Goal: Find contact information: Find contact information

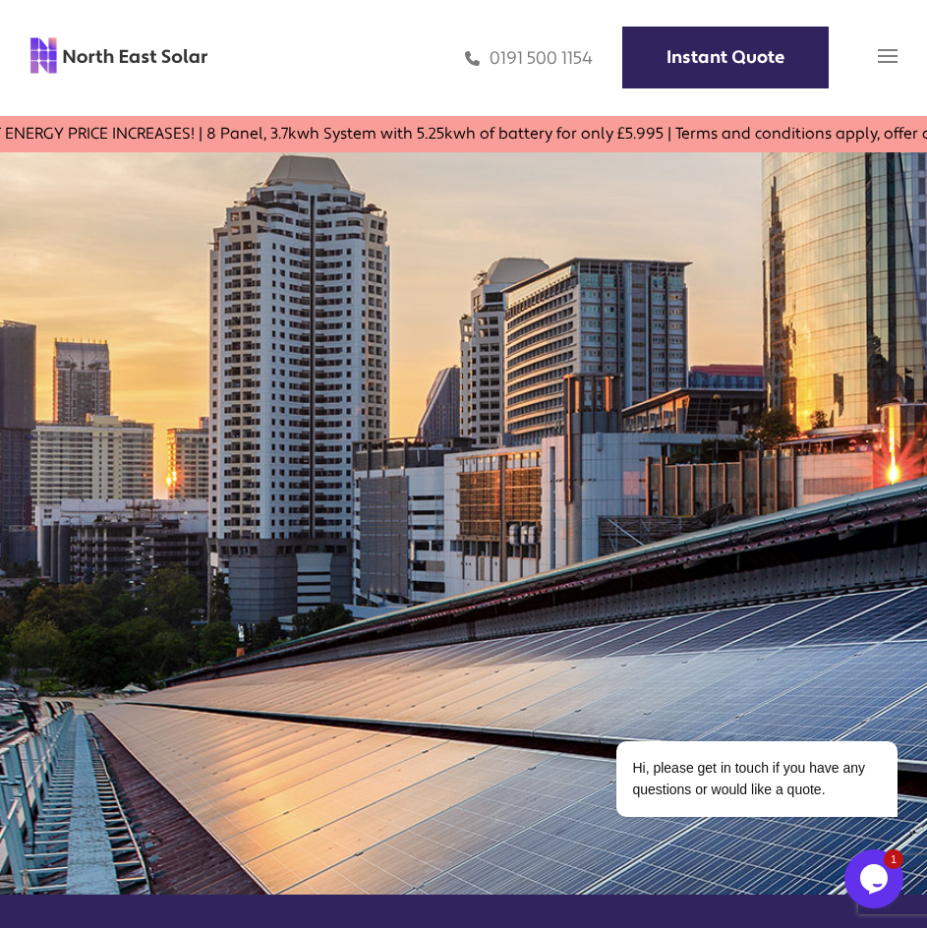
click at [887, 58] on img at bounding box center [888, 56] width 20 height 20
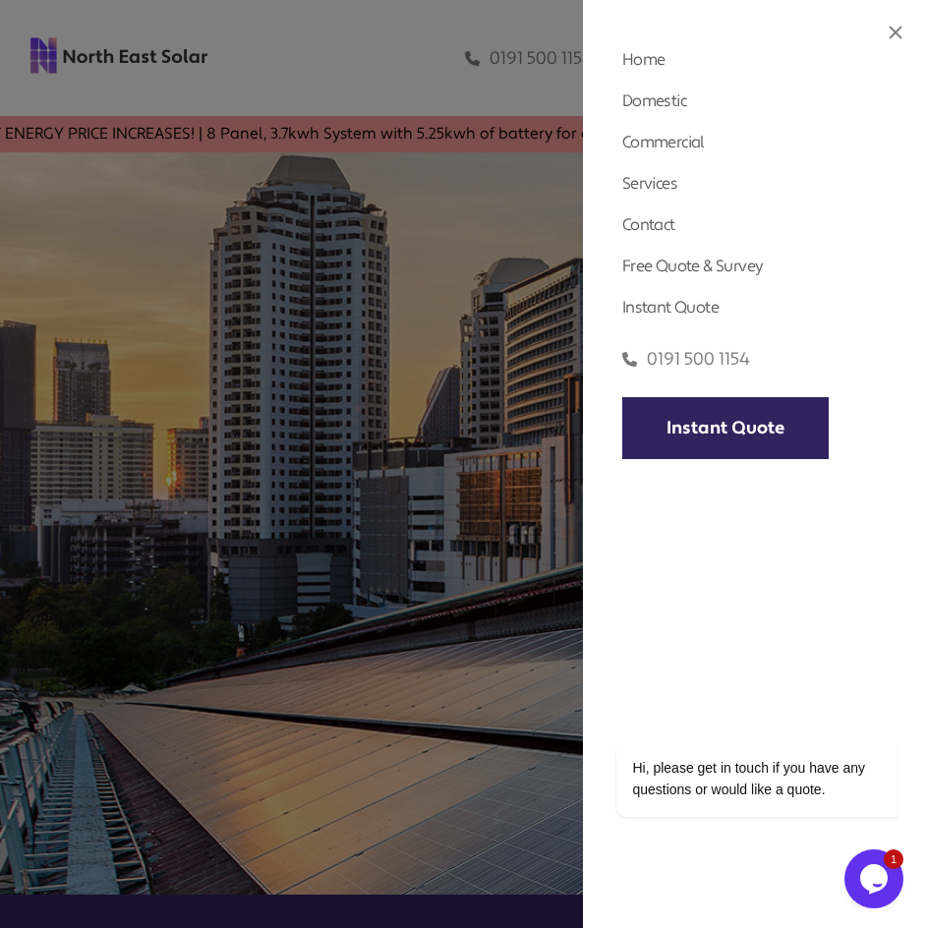
click at [894, 41] on div at bounding box center [895, 35] width 14 height 20
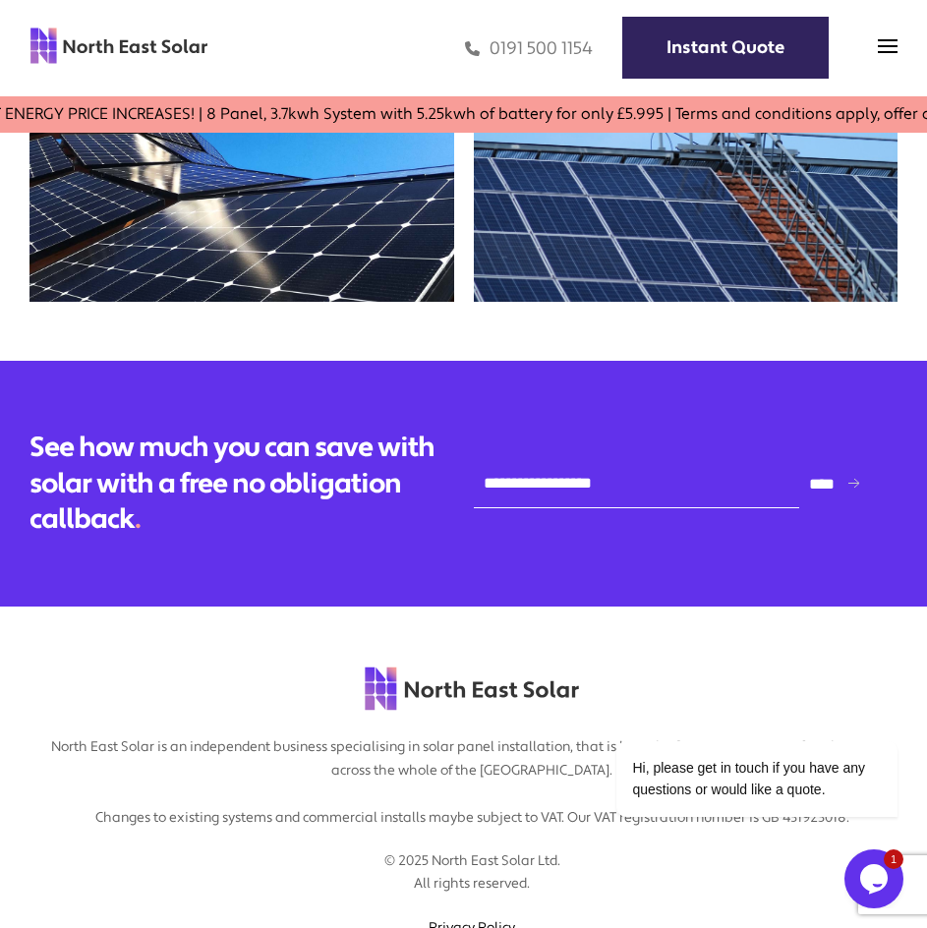
scroll to position [6781, 0]
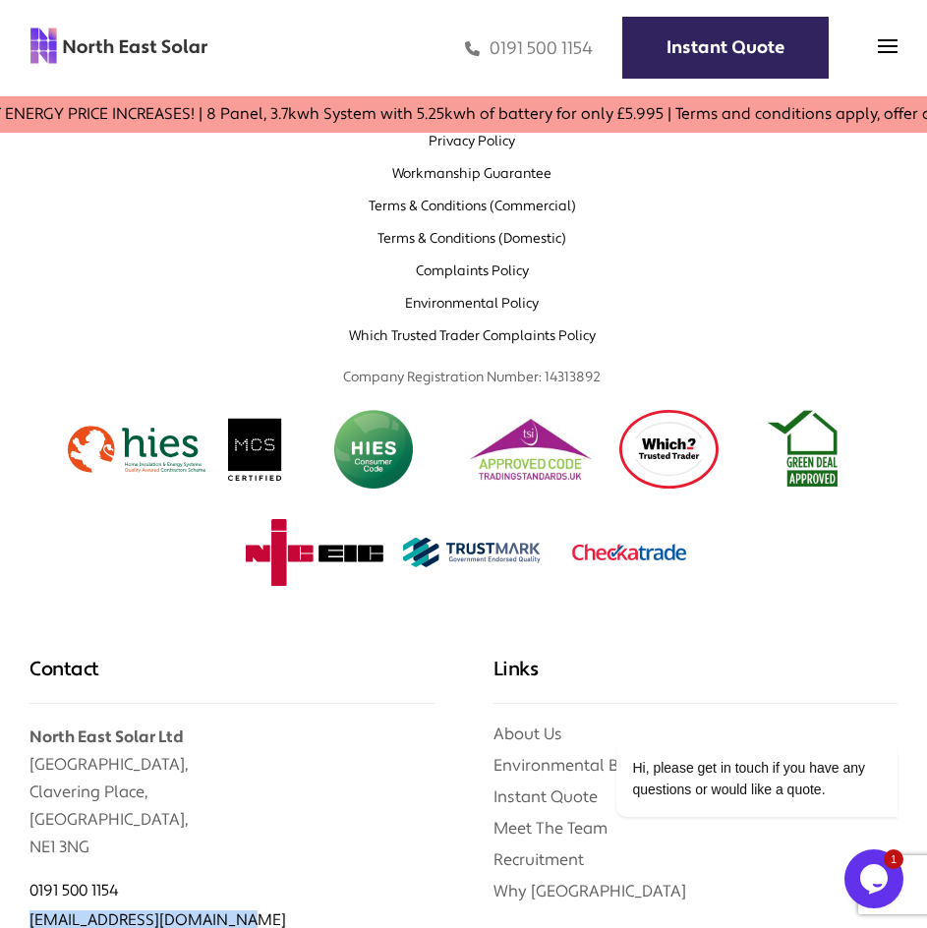
drag, startPoint x: 293, startPoint y: 520, endPoint x: 26, endPoint y: 520, distance: 267.3
click at [26, 597] on div "Contact North East Solar Ltd [GEOGRAPHIC_DATA] 0191 500 1154 [EMAIL_ADDRESS][DO…" at bounding box center [232, 798] width 464 height 402
copy link "[EMAIL_ADDRESS][DOMAIN_NAME]"
drag, startPoint x: 137, startPoint y: 482, endPoint x: 19, endPoint y: 481, distance: 117.9
click at [19, 597] on div "Contact North East Solar Ltd [GEOGRAPHIC_DATA] 0191 500 1154 [EMAIL_ADDRESS][DO…" at bounding box center [232, 798] width 464 height 402
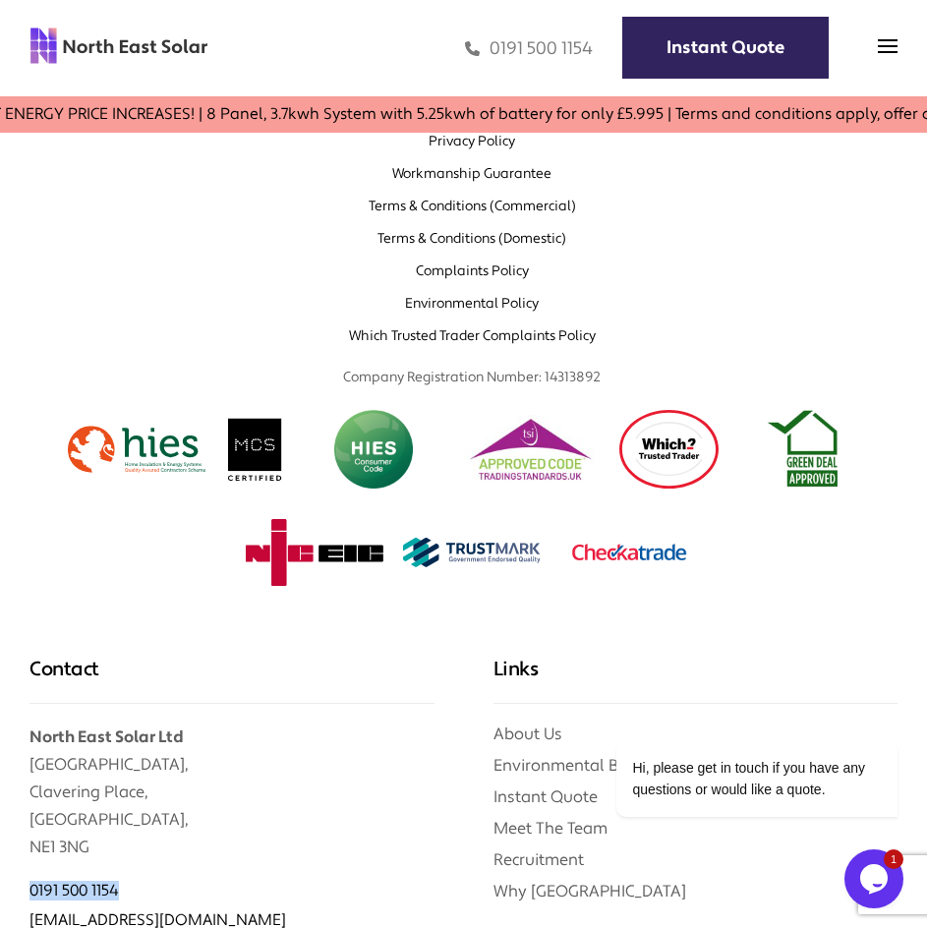
copy link "0191 500 1154"
